Goal: Task Accomplishment & Management: Manage account settings

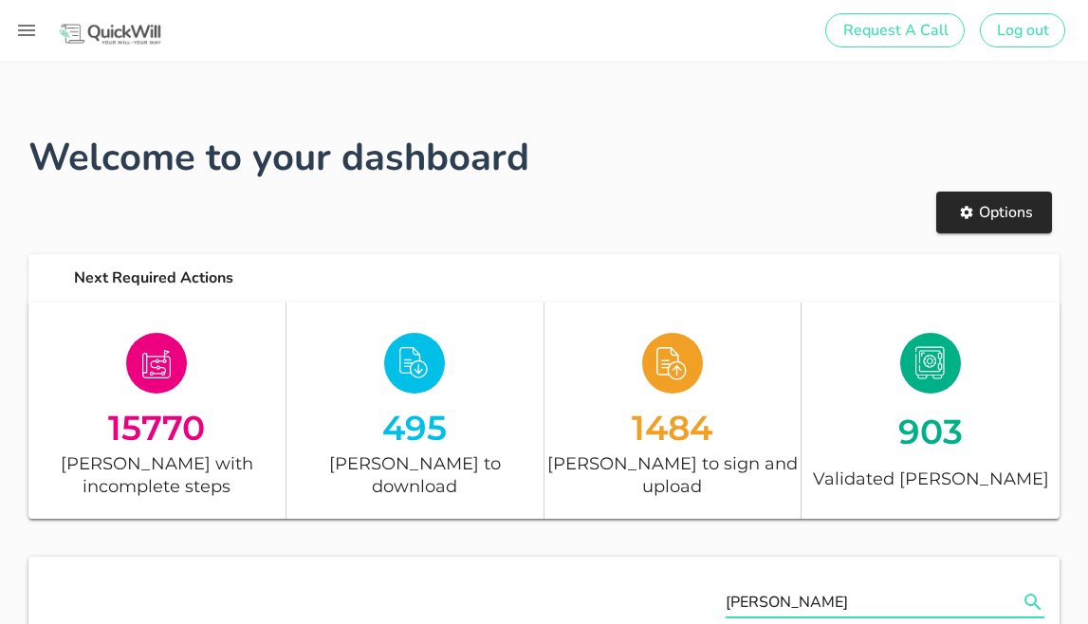
drag, startPoint x: 884, startPoint y: 575, endPoint x: 613, endPoint y: 541, distance: 273.4
click at [613, 561] on div "Eran Brill" at bounding box center [543, 603] width 1023 height 85
type input "eran"
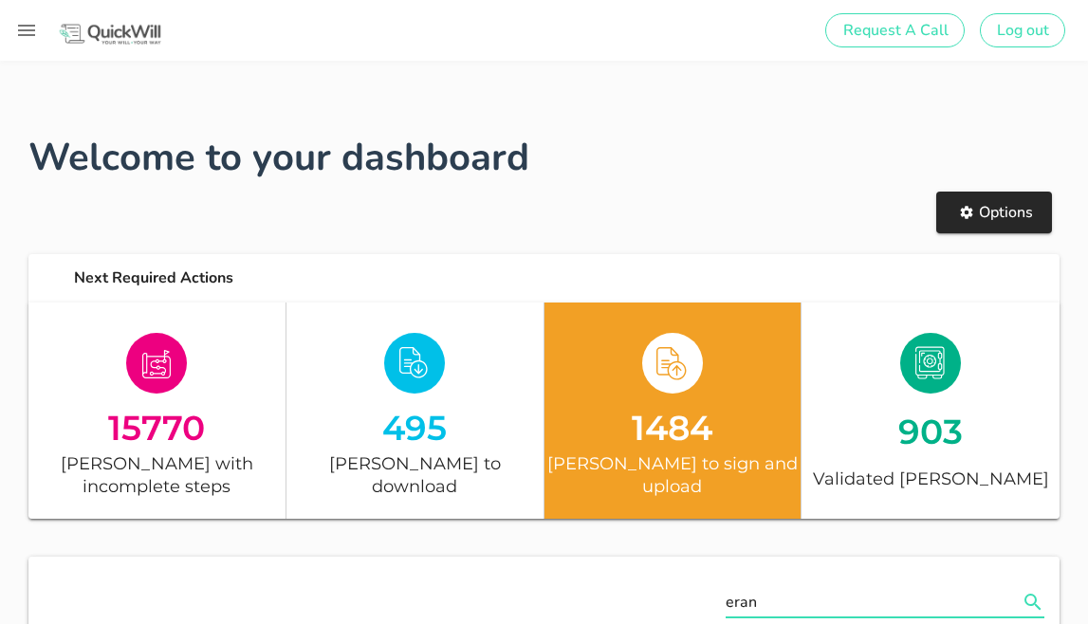
scroll to position [379, 0]
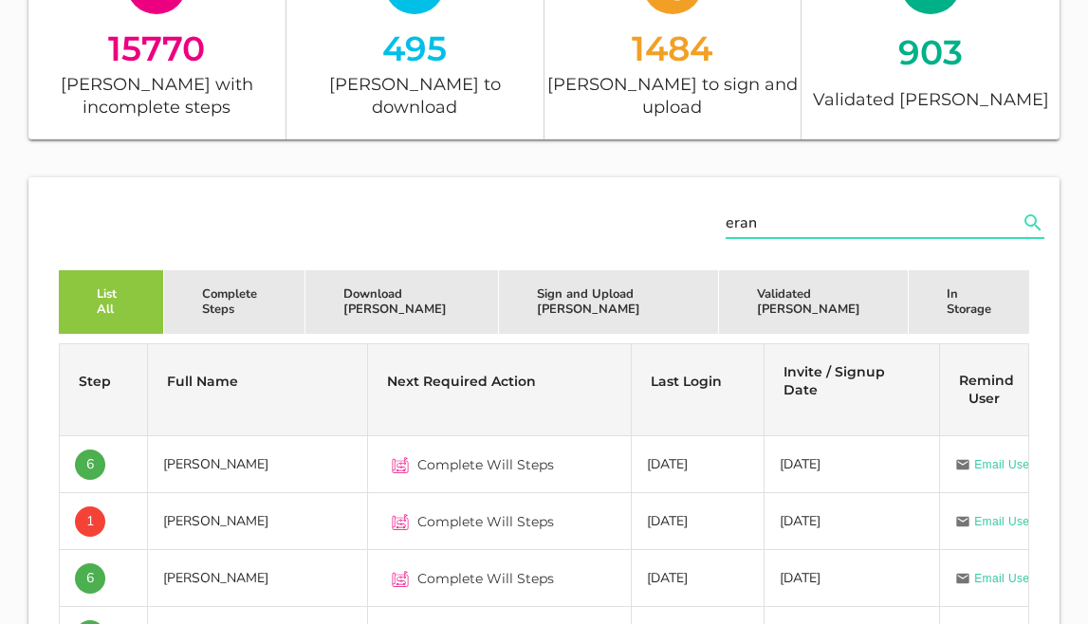
click at [1030, 212] on icon "Search name, email, testator ID or ID number appended action" at bounding box center [1033, 223] width 23 height 23
click at [1035, 214] on icon "Search name, email, testator ID or ID number appended action" at bounding box center [1032, 222] width 17 height 17
click at [881, 208] on input "eran" at bounding box center [872, 223] width 292 height 30
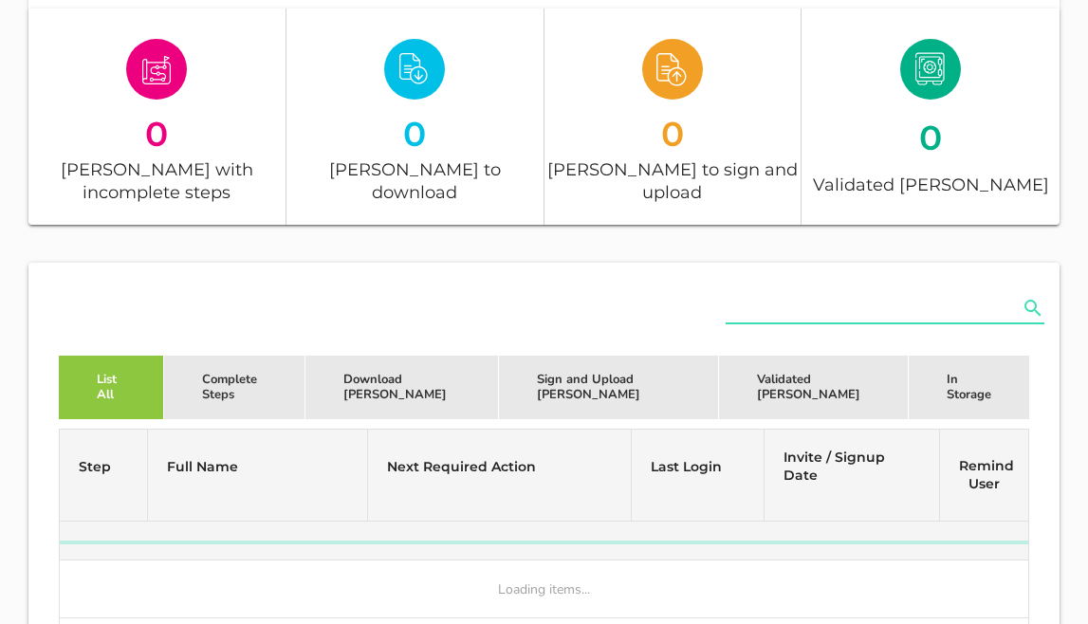
click at [795, 293] on input "text" at bounding box center [872, 308] width 292 height 30
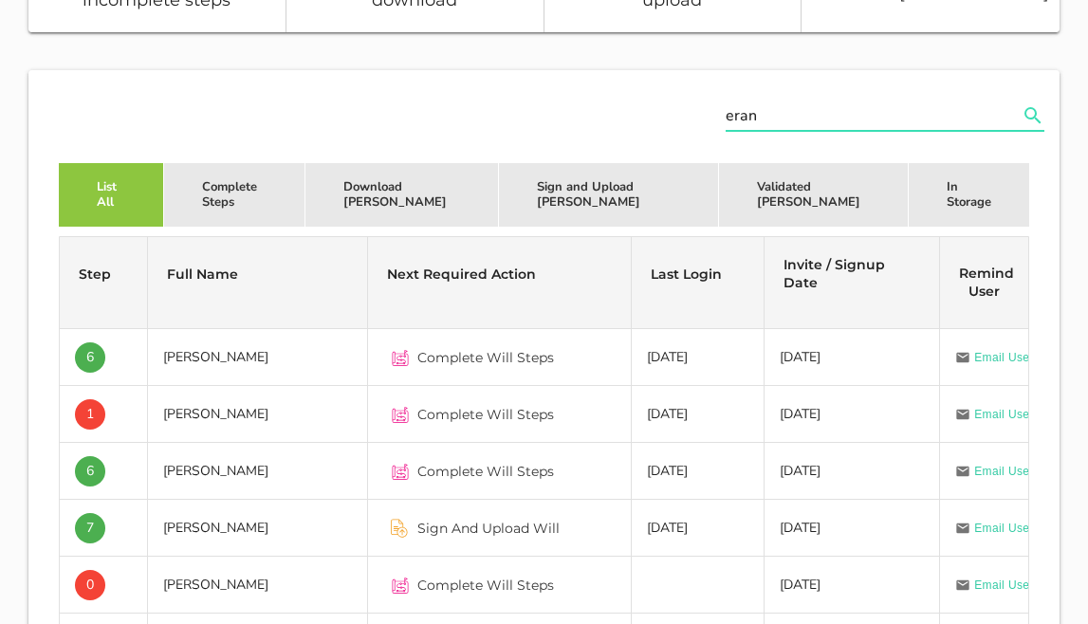
scroll to position [488, 0]
drag, startPoint x: 789, startPoint y: 106, endPoint x: 645, endPoint y: 101, distance: 144.3
click at [653, 102] on div "eran" at bounding box center [543, 115] width 1023 height 85
drag, startPoint x: 780, startPoint y: 102, endPoint x: 669, endPoint y: 100, distance: 111.0
click at [675, 101] on div "eran" at bounding box center [543, 115] width 1023 height 85
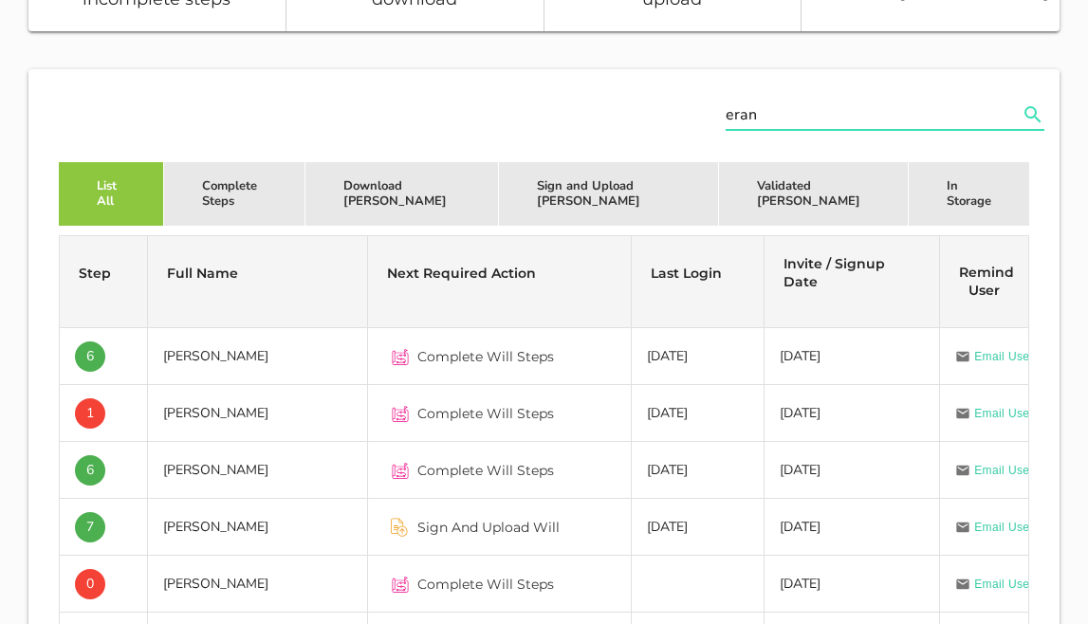
scroll to position [0, 0]
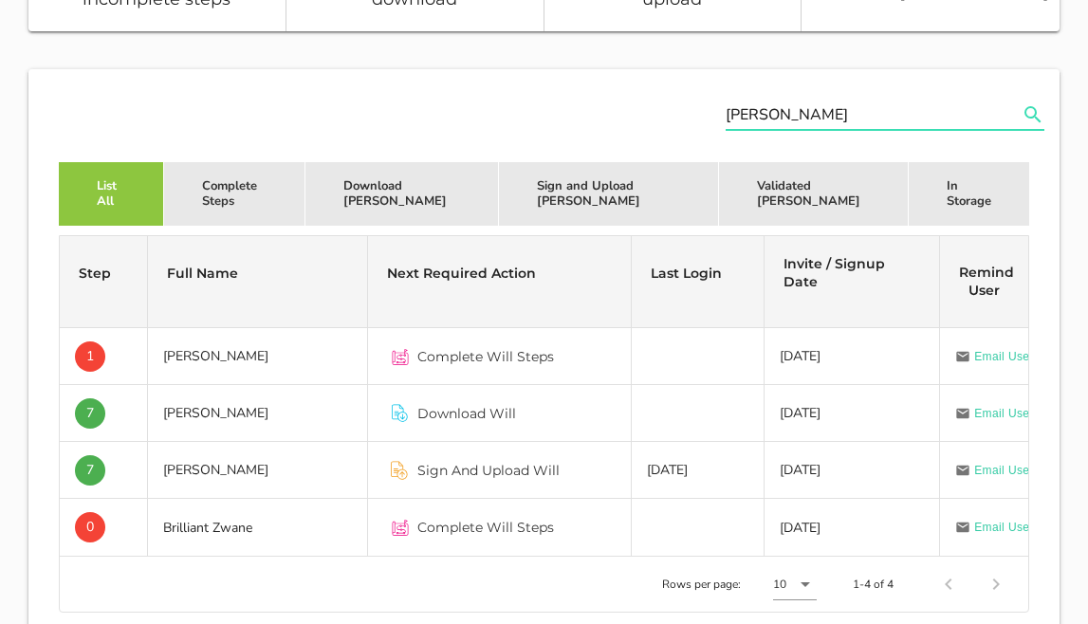
type input "[PERSON_NAME]"
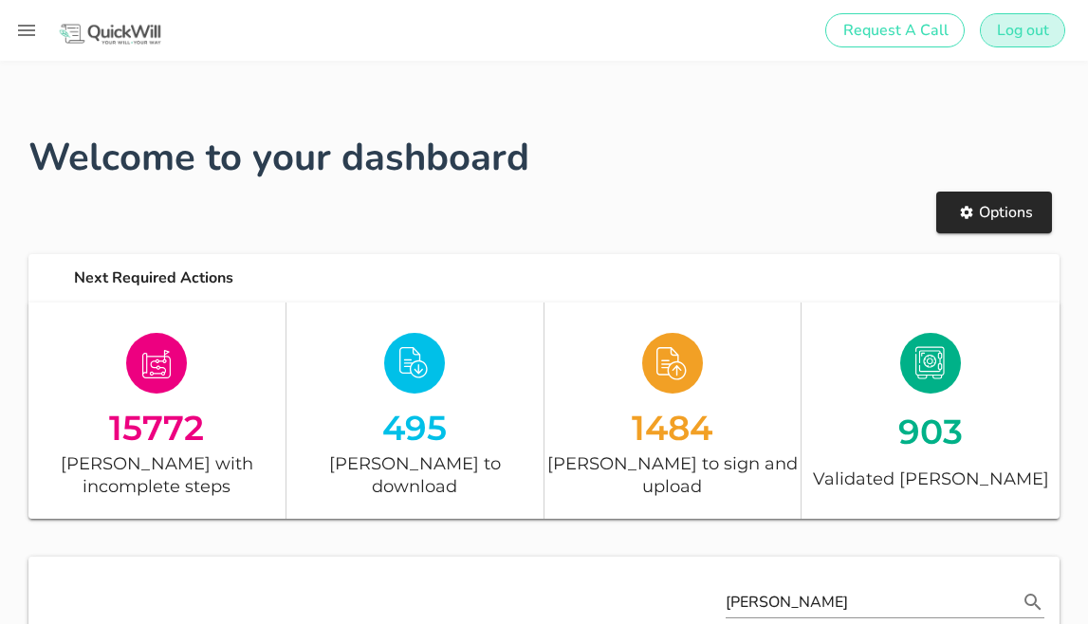
click at [1025, 36] on span "Log out" at bounding box center [1022, 30] width 53 height 21
